Goal: Task Accomplishment & Management: Manage account settings

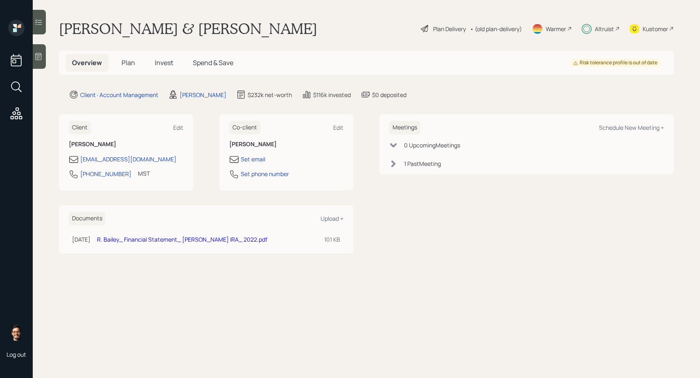
click at [162, 68] on h5 "Invest" at bounding box center [164, 63] width 32 height 18
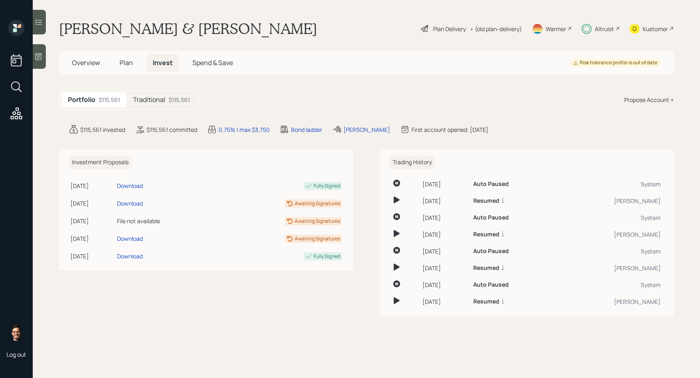
click at [165, 102] on h5 "Traditional" at bounding box center [149, 100] width 32 height 8
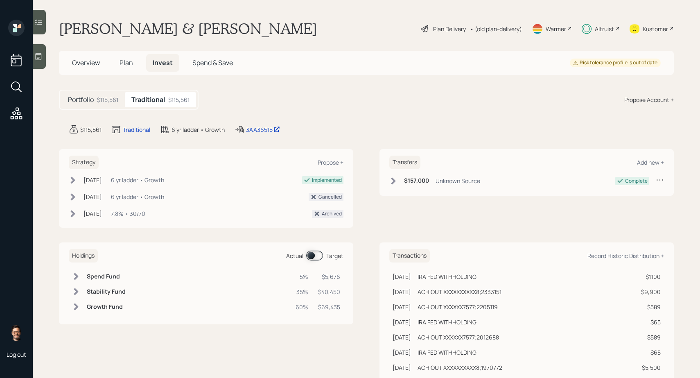
click at [321, 254] on span at bounding box center [314, 255] width 17 height 10
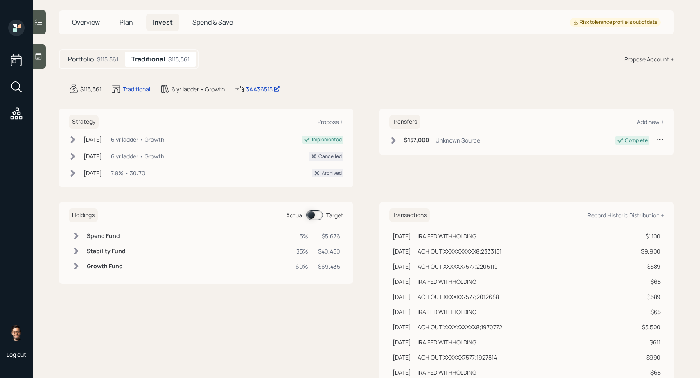
click at [310, 211] on span at bounding box center [314, 215] width 17 height 10
click at [126, 24] on span "Plan" at bounding box center [127, 22] width 14 height 9
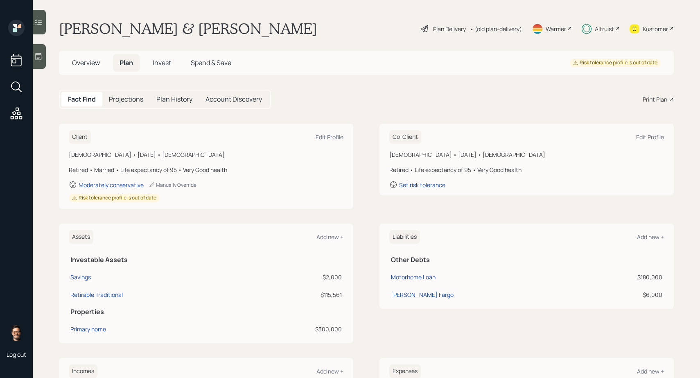
click at [135, 101] on h5 "Projections" at bounding box center [126, 99] width 34 height 8
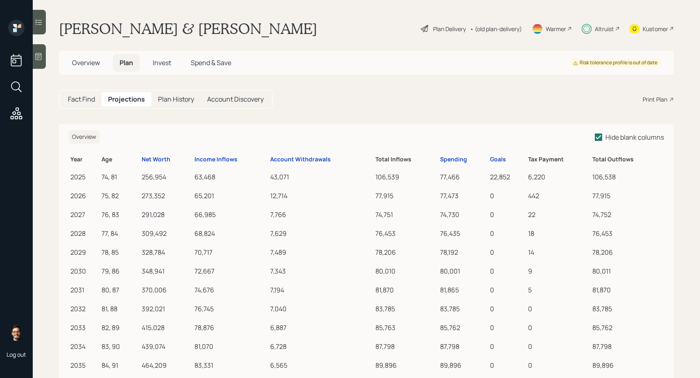
click at [174, 100] on h5 "Plan History" at bounding box center [176, 99] width 36 height 8
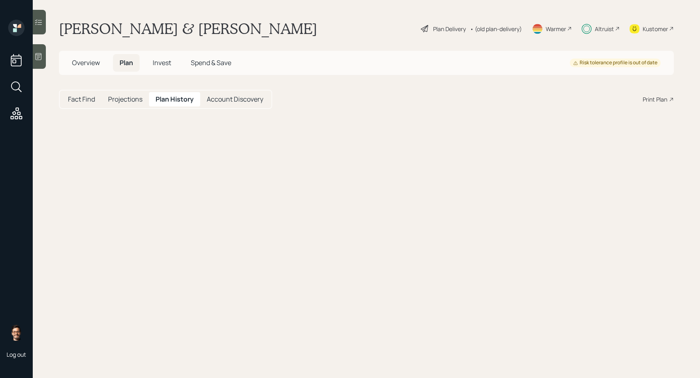
select select "beddef14-5890-47a3-b76c-d401cb8c3989"
select select "1bd4814a-81bd-4b29-b71b-777f3654f559"
select select "ba20edb6-6c11-4119-bfab-54c8305f35ba"
select select "fb8393b6-6b2f-4759-a352-f8acdbaf1aaf"
select select "c24ebd83-22f0-465b-9565-7b60801c729f"
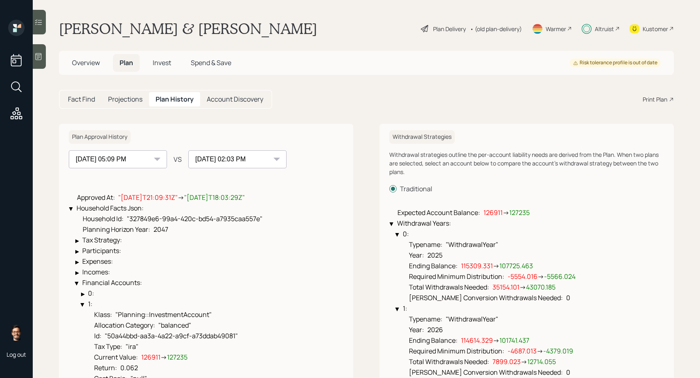
click at [150, 161] on select "[DATE] 08:41 PM [DATE] 05:09 PM [DATE] 02:03 PM" at bounding box center [118, 159] width 98 height 18
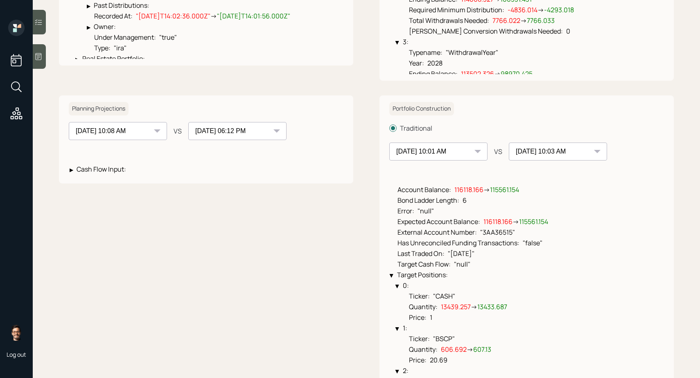
scroll to position [416, 0]
click at [424, 153] on select "[DATE] 10:02 AM [DATE] 10:03 AM [DATE] 10:02 AM [DATE] 10:02 AM [DATE] 11:27 AM…" at bounding box center [438, 151] width 98 height 18
click at [422, 151] on select "[DATE] 10:02 AM [DATE] 10:03 AM [DATE] 10:02 AM [DATE] 10:02 AM [DATE] 11:27 AM…" at bounding box center [438, 151] width 98 height 18
click at [424, 150] on select "[DATE] 10:02 AM [DATE] 10:03 AM [DATE] 10:02 AM [DATE] 10:02 AM [DATE] 11:27 AM…" at bounding box center [438, 151] width 98 height 18
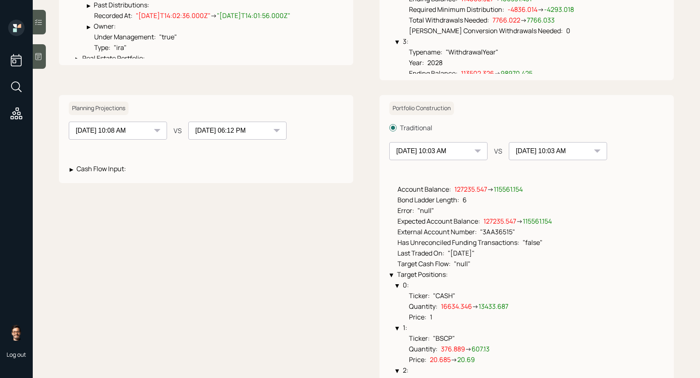
click at [424, 151] on select "[DATE] 10:02 AM [DATE] 10:03 AM [DATE] 10:02 AM [DATE] 10:02 AM [DATE] 11:27 AM…" at bounding box center [438, 151] width 98 height 18
click at [430, 155] on select "[DATE] 10:02 AM [DATE] 10:03 AM [DATE] 10:02 AM [DATE] 10:02 AM [DATE] 11:27 AM…" at bounding box center [438, 151] width 98 height 18
click at [431, 148] on select "[DATE] 10:02 AM [DATE] 10:03 AM [DATE] 10:02 AM [DATE] 10:02 AM [DATE] 11:27 AM…" at bounding box center [438, 151] width 98 height 18
click at [433, 159] on select "[DATE] 10:02 AM [DATE] 10:03 AM [DATE] 10:02 AM [DATE] 10:02 AM [DATE] 11:27 AM…" at bounding box center [438, 151] width 98 height 18
click at [435, 154] on select "[DATE] 10:02 AM [DATE] 10:03 AM [DATE] 10:02 AM [DATE] 10:02 AM [DATE] 11:27 AM…" at bounding box center [438, 151] width 98 height 18
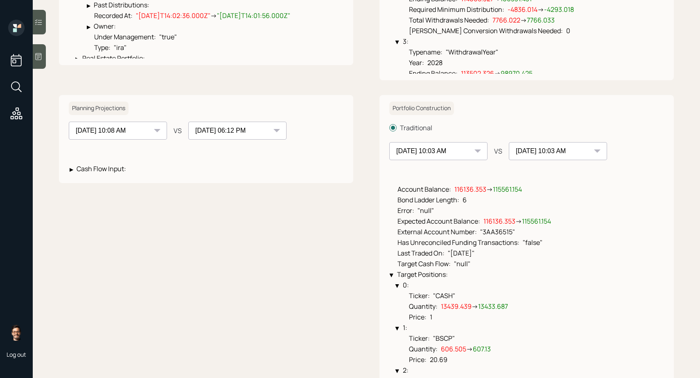
click at [438, 153] on select "[DATE] 10:02 AM [DATE] 10:03 AM [DATE] 10:02 AM [DATE] 10:02 AM [DATE] 11:27 AM…" at bounding box center [438, 151] width 98 height 18
click at [460, 147] on select "[DATE] 10:02 AM [DATE] 10:03 AM [DATE] 10:02 AM [DATE] 10:02 AM [DATE] 11:27 AM…" at bounding box center [438, 151] width 98 height 18
select select "0ac27505-647c-447e-ba97-1df9efdab198"
click at [517, 151] on select "[DATE] 10:02 AM [DATE] 10:03 AM [DATE] 10:02 AM [DATE] 10:02 AM [DATE] 11:27 AM…" at bounding box center [558, 151] width 98 height 18
select select "5bc73e48-078f-45da-b6f4-87a7abca1c1f"
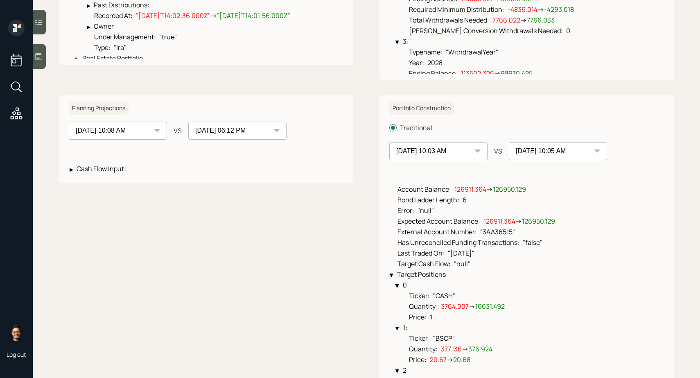
click at [480, 149] on div "[DATE] 10:02 AM [DATE] 10:03 AM [DATE] 10:02 AM [DATE] 10:02 AM [DATE] 11:27 AM…" at bounding box center [438, 151] width 98 height 18
click at [475, 152] on div "[DATE] 10:02 AM [DATE] 10:03 AM [DATE] 10:02 AM [DATE] 10:02 AM [DATE] 11:27 AM…" at bounding box center [438, 151] width 98 height 18
click at [480, 153] on select "[DATE] 10:02 AM [DATE] 10:03 AM [DATE] 10:02 AM [DATE] 10:02 AM [DATE] 11:27 AM…" at bounding box center [438, 151] width 98 height 18
select select "5bc73e48-078f-45da-b6f4-87a7abca1c1f"
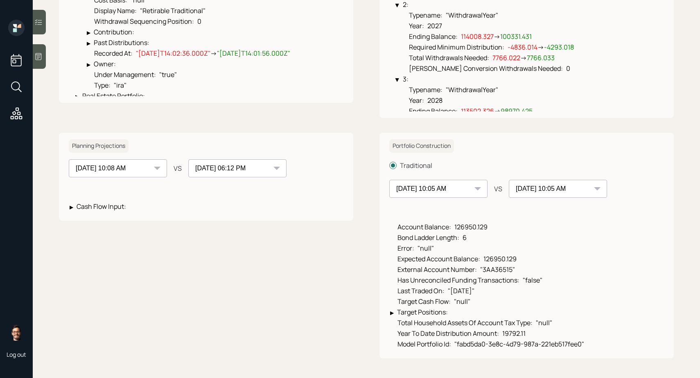
scroll to position [378, 0]
click at [523, 180] on select "[DATE] 10:02 AM [DATE] 10:03 AM [DATE] 10:02 AM [DATE] 10:02 AM [DATE] 11:27 AM…" at bounding box center [558, 189] width 98 height 18
select select "406ebac8-e575-49e6-b8dd-2a26e51e16be"
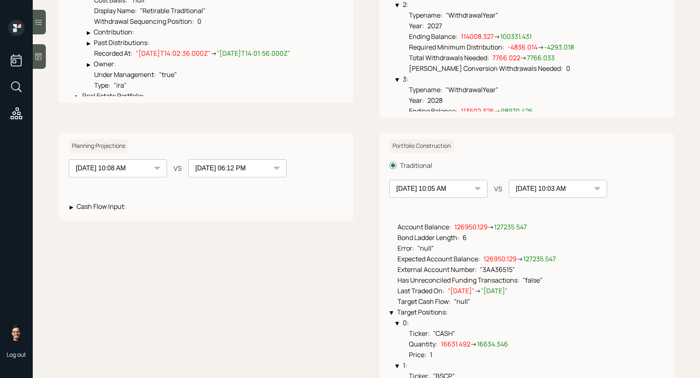
click at [476, 193] on select "[DATE] 10:02 AM [DATE] 10:03 AM [DATE] 10:02 AM [DATE] 10:02 AM [DATE] 11:27 AM…" at bounding box center [438, 189] width 98 height 18
select select "406ebac8-e575-49e6-b8dd-2a26e51e16be"
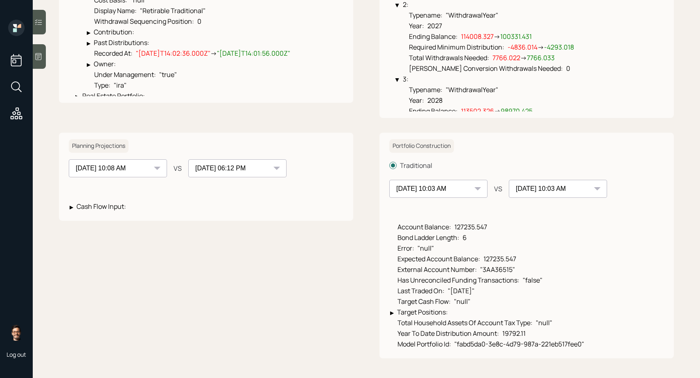
click at [510, 190] on select "[DATE] 10:02 AM [DATE] 10:03 AM [DATE] 10:02 AM [DATE] 10:02 AM [DATE] 11:27 AM…" at bounding box center [558, 189] width 98 height 18
select select "5ffb52f8-b102-49f8-9324-b15f708639bf"
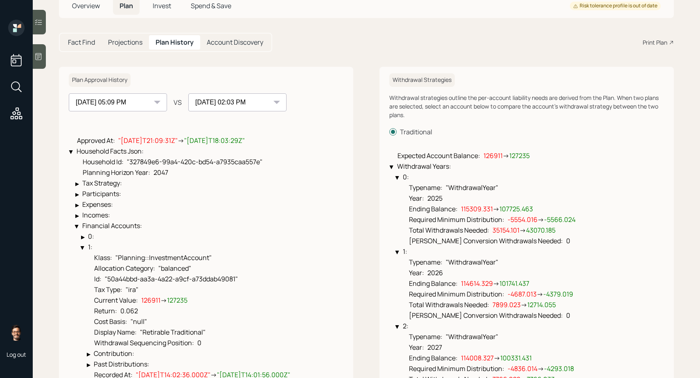
scroll to position [59, 0]
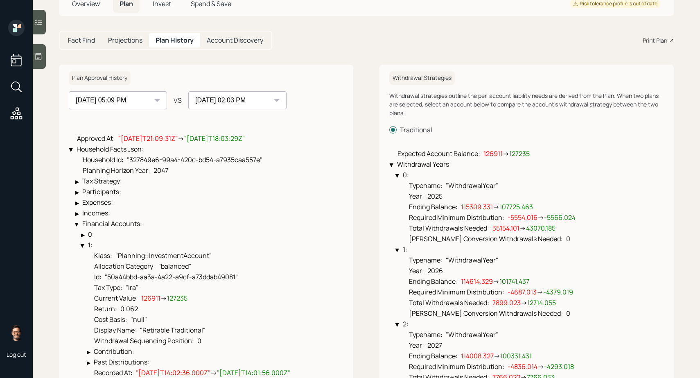
click at [249, 105] on select "[DATE] 08:41 PM [DATE] 05:09 PM [DATE] 02:03 PM" at bounding box center [237, 100] width 98 height 18
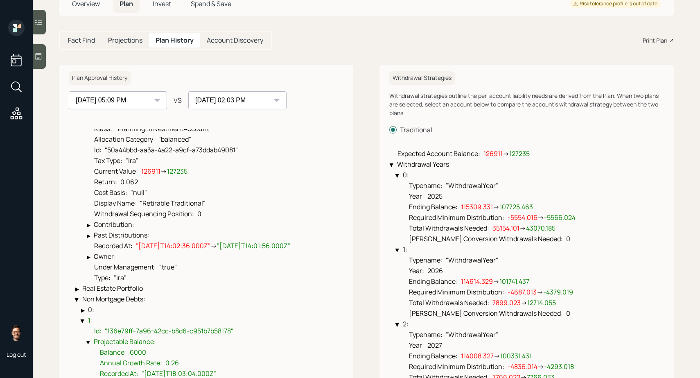
scroll to position [138, 0]
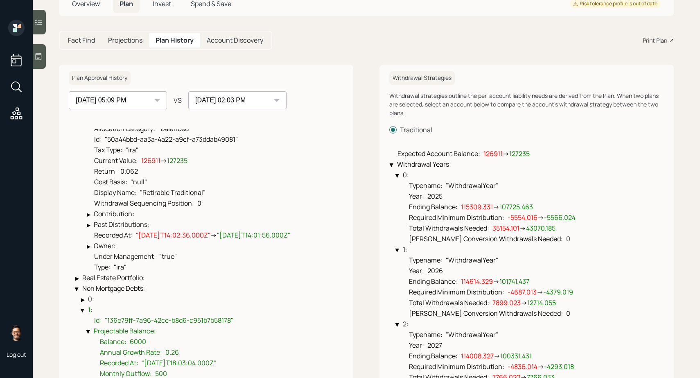
click at [91, 224] on div "▶" at bounding box center [90, 224] width 7 height 5
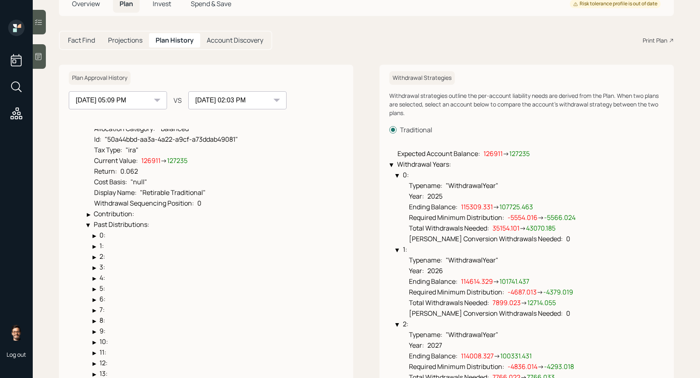
click at [91, 224] on div "▶" at bounding box center [88, 225] width 5 height 4
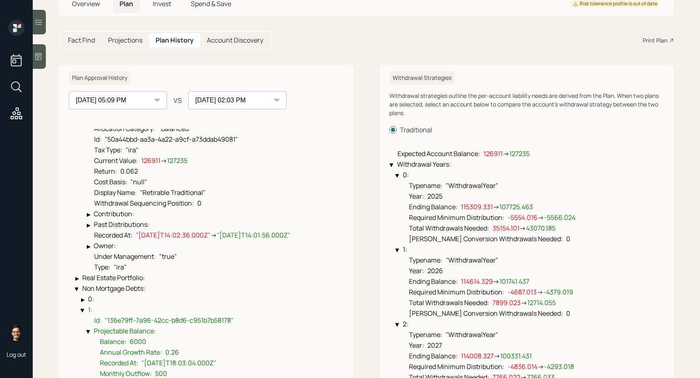
click at [90, 224] on div "▶" at bounding box center [89, 224] width 4 height 5
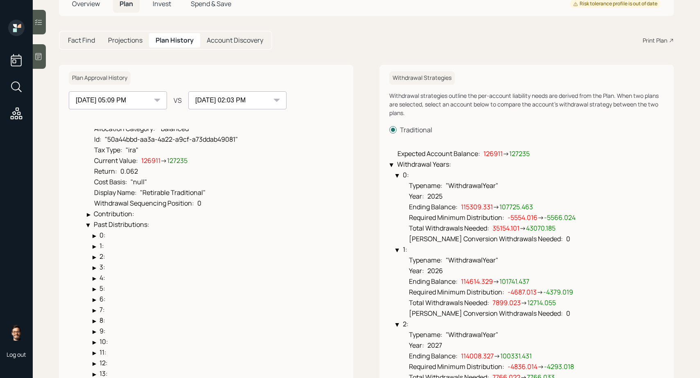
click at [91, 224] on div "▶" at bounding box center [88, 225] width 5 height 4
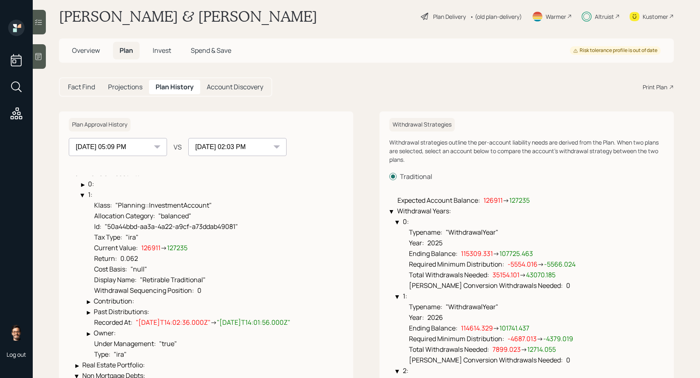
scroll to position [0, 0]
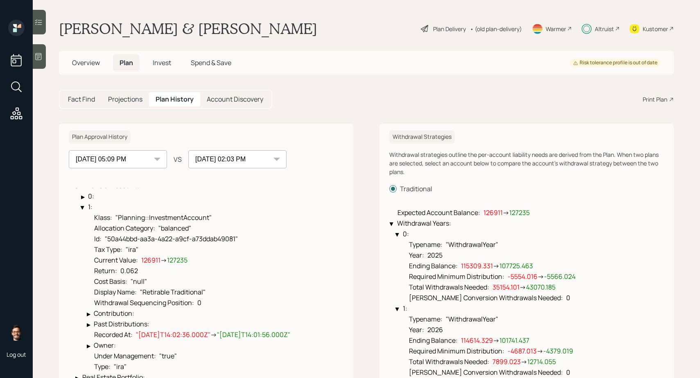
click at [168, 65] on span "Invest" at bounding box center [162, 62] width 18 height 9
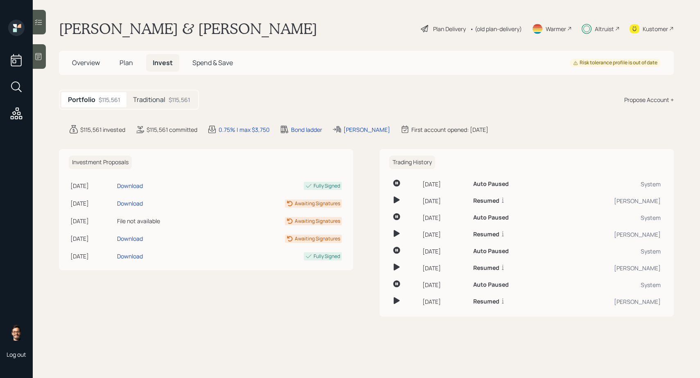
click at [179, 102] on div "$115,561" at bounding box center [179, 99] width 21 height 9
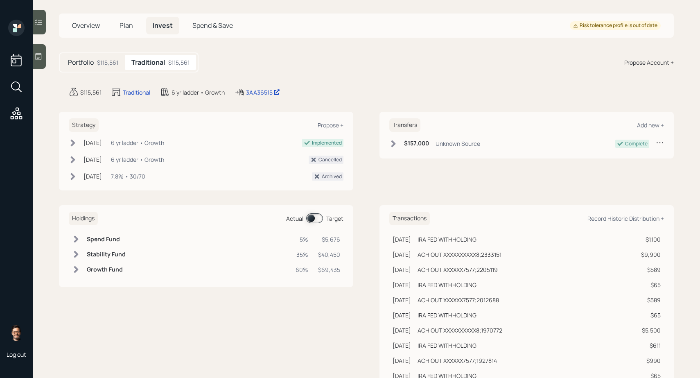
scroll to position [61, 0]
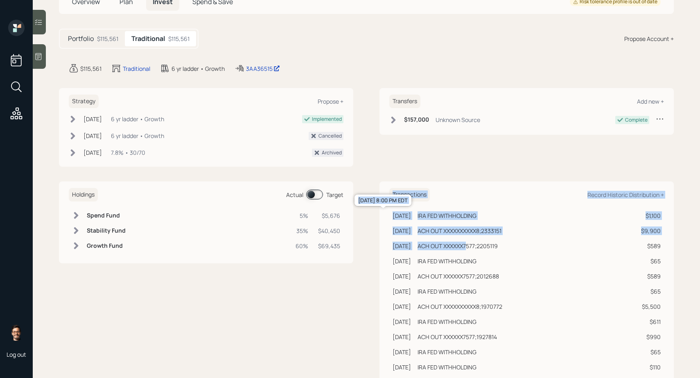
drag, startPoint x: 385, startPoint y: 214, endPoint x: 493, endPoint y: 256, distance: 115.4
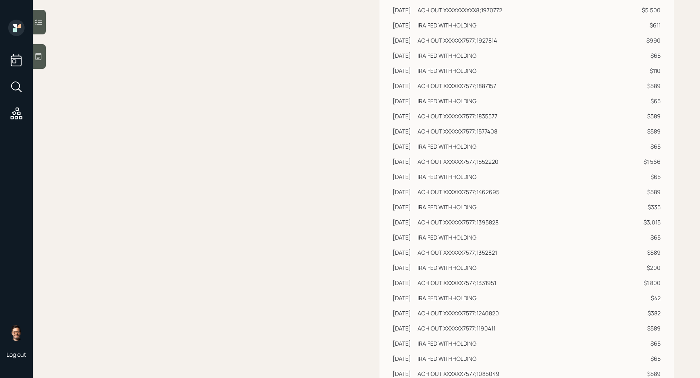
scroll to position [363, 0]
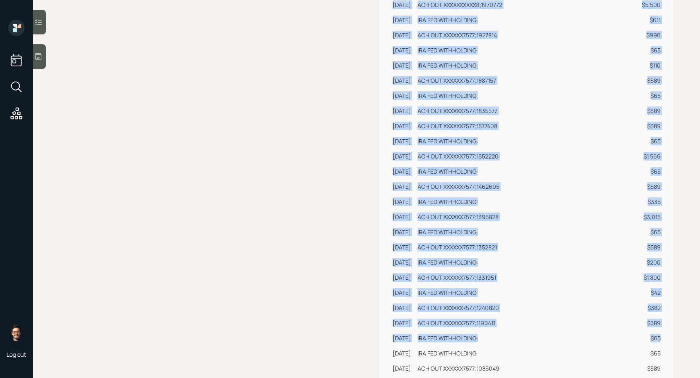
click at [663, 339] on td "$65" at bounding box center [651, 337] width 26 height 15
copy div "Transactions Record Historic Distribution + [DATE] [DATE] 8:00 PM EDT IRA FED W…"
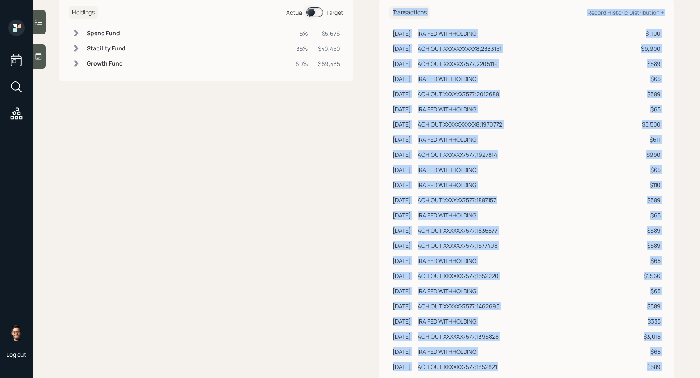
scroll to position [0, 0]
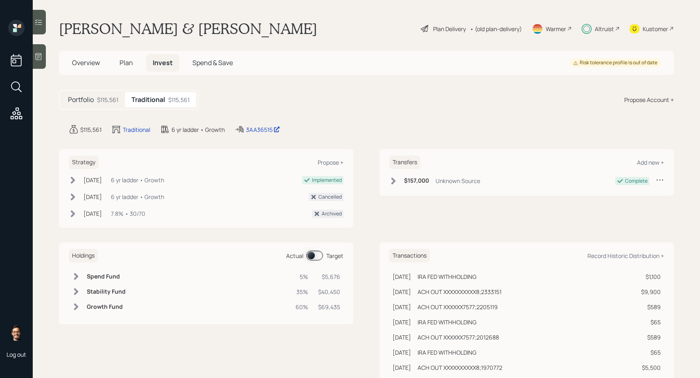
click at [130, 67] on span "Plan" at bounding box center [127, 62] width 14 height 9
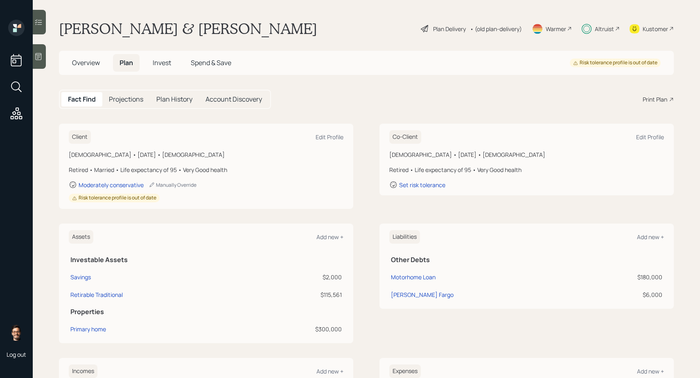
click at [158, 97] on h5 "Plan History" at bounding box center [174, 99] width 36 height 8
select select "beddef14-5890-47a3-b76c-d401cb8c3989"
select select "1bd4814a-81bd-4b29-b71b-777f3654f559"
select select "ba20edb6-6c11-4119-bfab-54c8305f35ba"
select select "fb8393b6-6b2f-4759-a352-f8acdbaf1aaf"
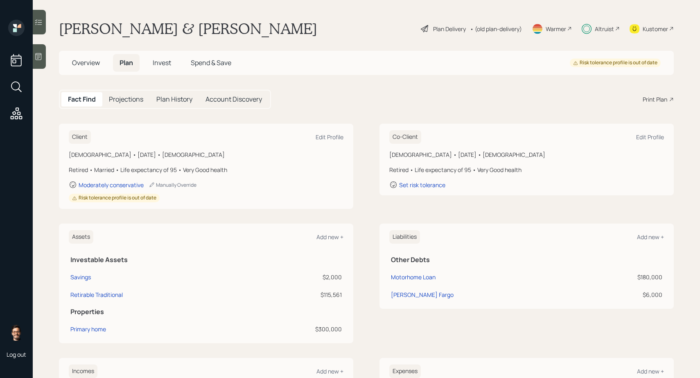
select select "c24ebd83-22f0-465b-9565-7b60801c729f"
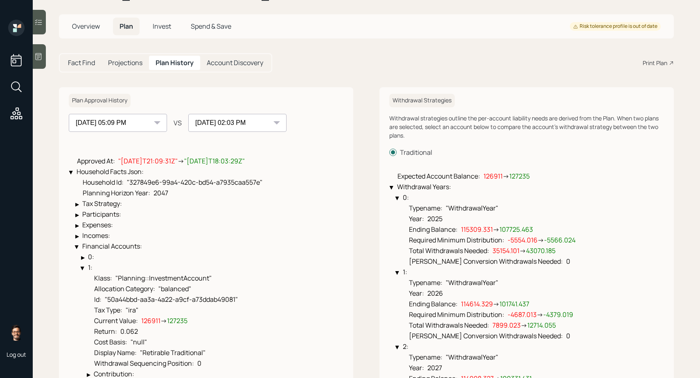
scroll to position [37, 0]
click at [526, 251] on span "→" at bounding box center [522, 249] width 7 height 9
click at [533, 250] on span "43070.185" at bounding box center [540, 249] width 29 height 9
click at [155, 119] on select "[DATE] 08:41 PM [DATE] 05:09 PM [DATE] 02:03 PM" at bounding box center [118, 122] width 98 height 18
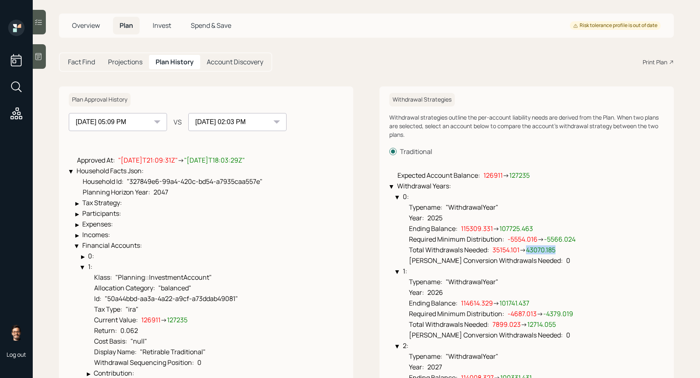
select select "20415fac-38a9-493f-b127-03348329463d"
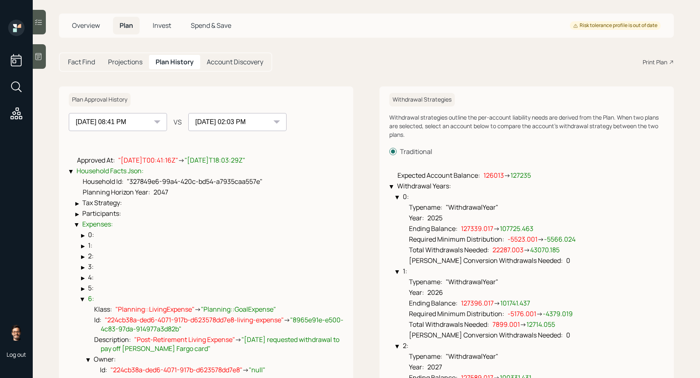
click at [201, 121] on select "[DATE] 08:41 PM [DATE] 05:09 PM [DATE] 02:03 PM" at bounding box center [237, 122] width 98 height 18
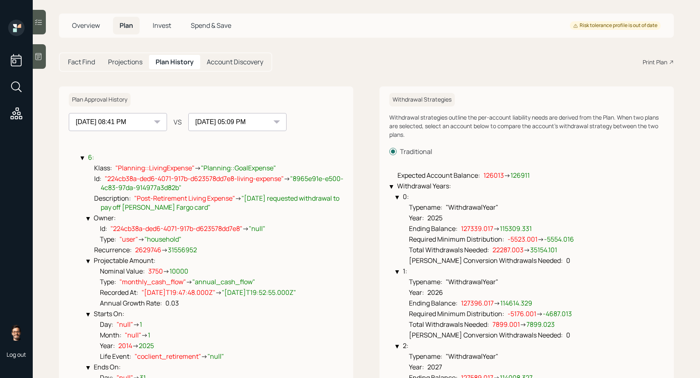
scroll to position [0, 0]
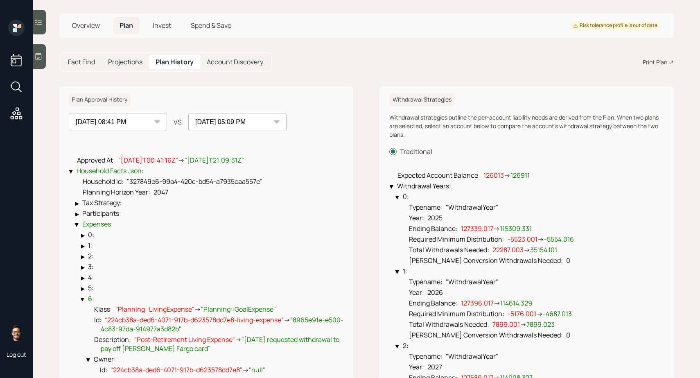
click at [208, 124] on select "[DATE] 08:41 PM [DATE] 05:09 PM [DATE] 02:03 PM" at bounding box center [237, 122] width 98 height 18
select select "1bd4814a-81bd-4b29-b71b-777f3654f559"
click at [144, 124] on select "[DATE] 08:41 PM [DATE] 05:09 PM [DATE] 02:03 PM" at bounding box center [118, 122] width 98 height 18
select select "beddef14-5890-47a3-b76c-d401cb8c3989"
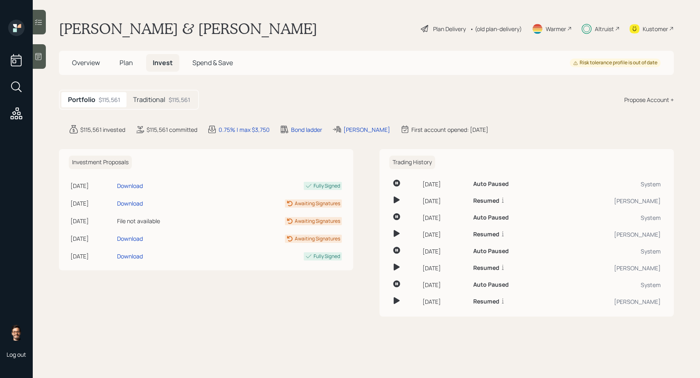
click at [451, 29] on div "Plan Delivery" at bounding box center [449, 29] width 33 height 9
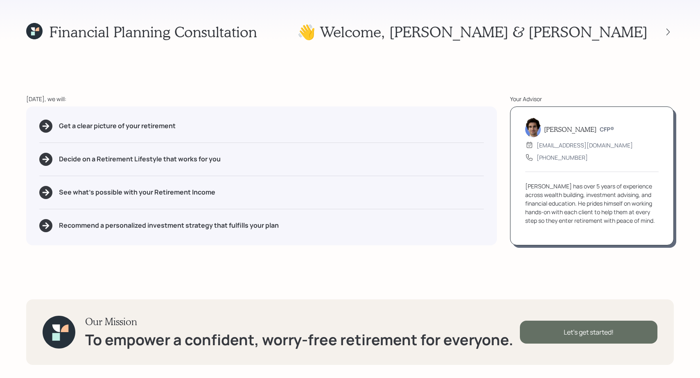
click at [553, 330] on div "Let's get started!" at bounding box center [589, 331] width 138 height 23
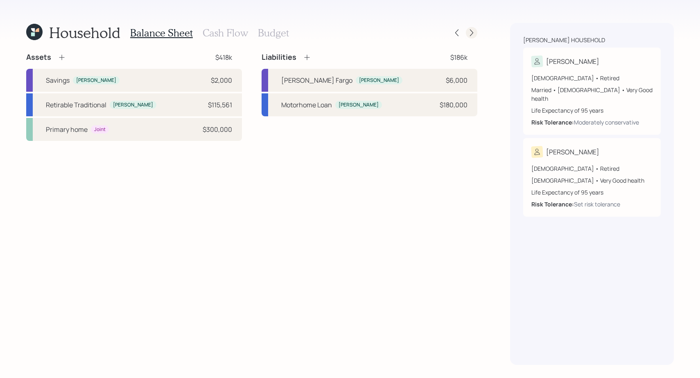
click at [473, 31] on icon at bounding box center [471, 33] width 8 height 8
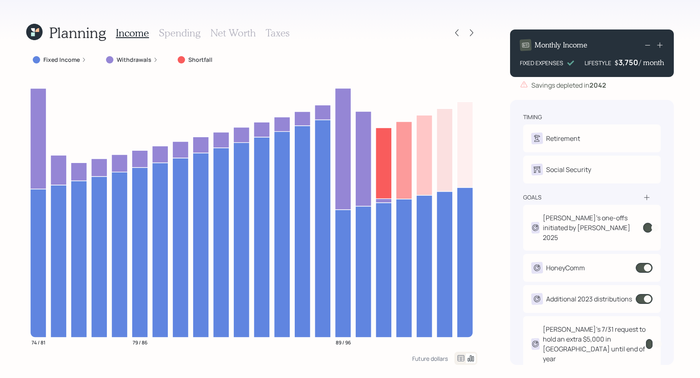
click at [173, 34] on h3 "Spending" at bounding box center [180, 33] width 42 height 12
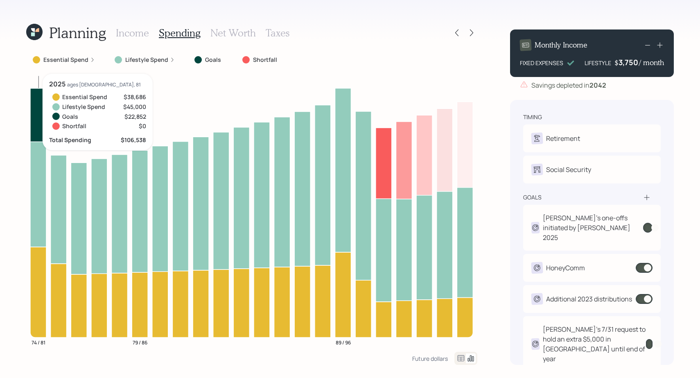
click at [37, 183] on icon at bounding box center [38, 194] width 16 height 105
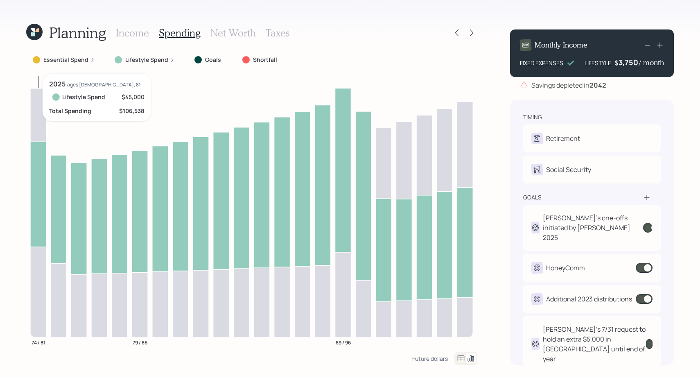
click at [37, 183] on icon at bounding box center [38, 194] width 16 height 105
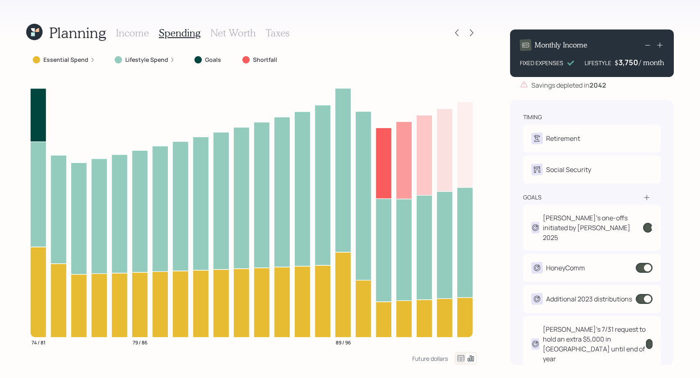
click at [83, 64] on div "Essential Spend" at bounding box center [63, 59] width 75 height 15
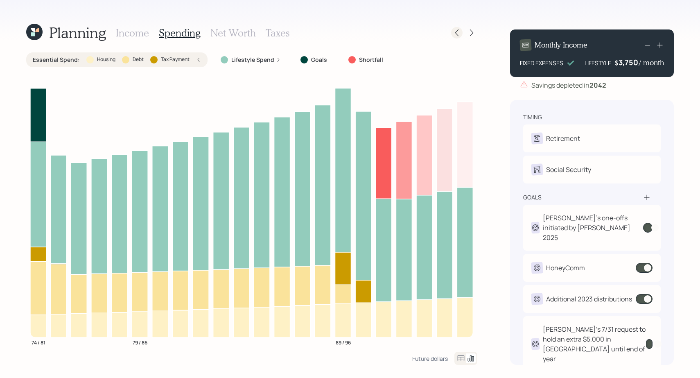
click at [451, 33] on div at bounding box center [456, 32] width 11 height 11
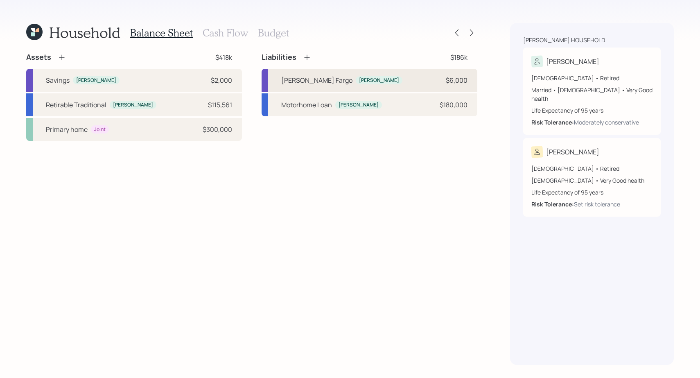
click at [359, 81] on div "Wells Fargo Robert $6,000" at bounding box center [370, 80] width 216 height 23
select select "credit_card"
click at [404, 109] on div "Motorhome Loan Robert $180,000" at bounding box center [370, 104] width 216 height 23
select select "other"
click at [381, 103] on div "Motorhome Loan Robert $180,000" at bounding box center [370, 104] width 216 height 23
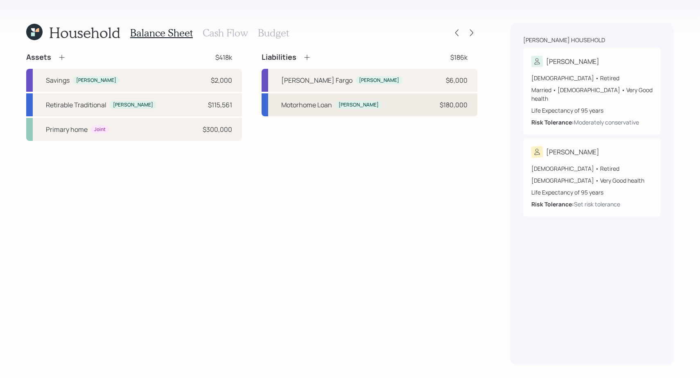
select select "other"
click at [35, 32] on icon at bounding box center [34, 32] width 16 height 16
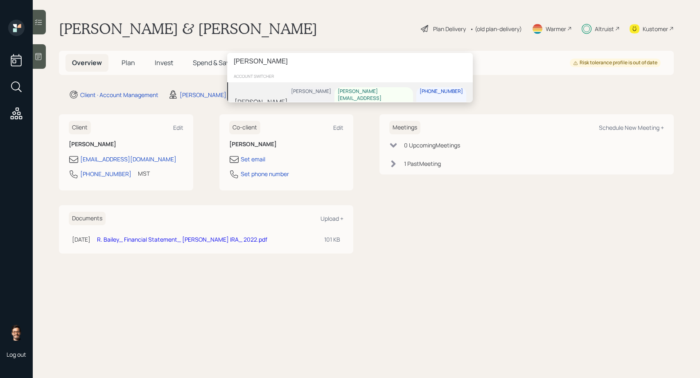
type input "ken floyd"
click at [249, 97] on div "Ken Floyd" at bounding box center [261, 102] width 53 height 10
